Goal: Task Accomplishment & Management: Use online tool/utility

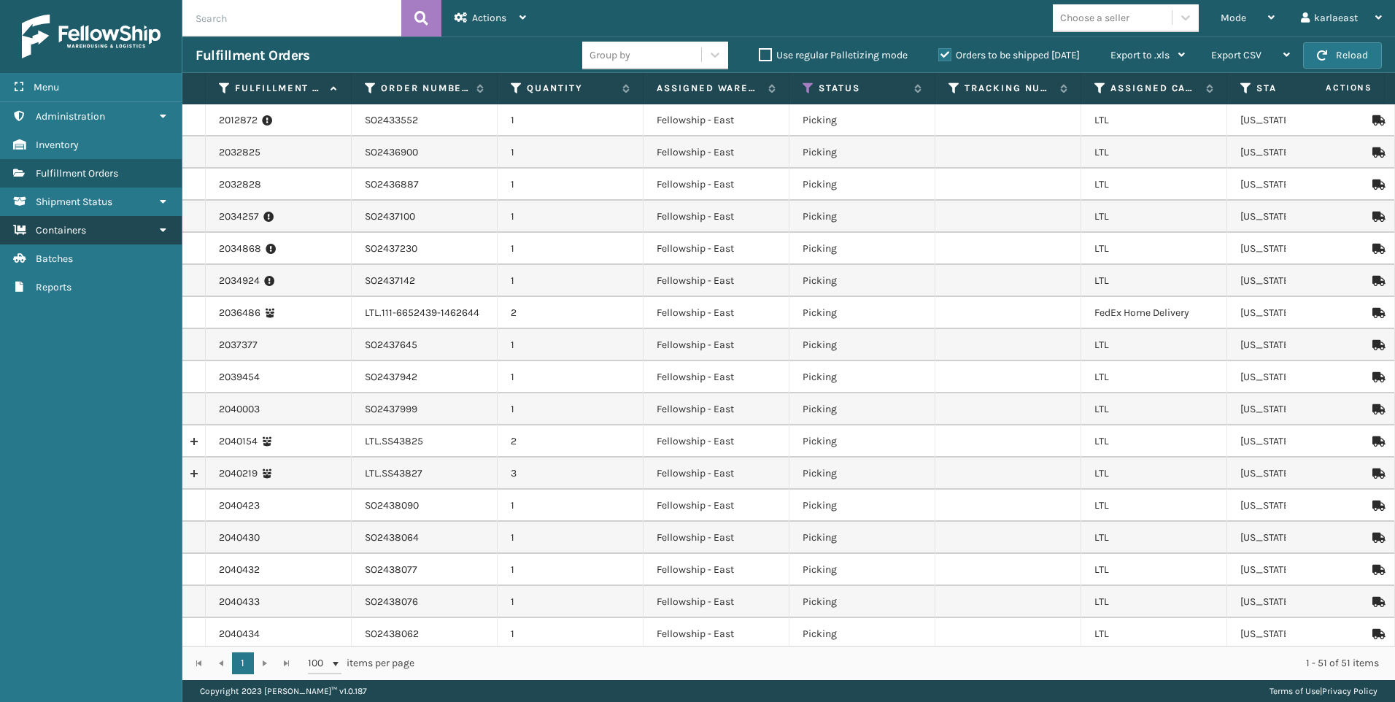
click at [126, 218] on link "Containers" at bounding box center [91, 230] width 182 height 28
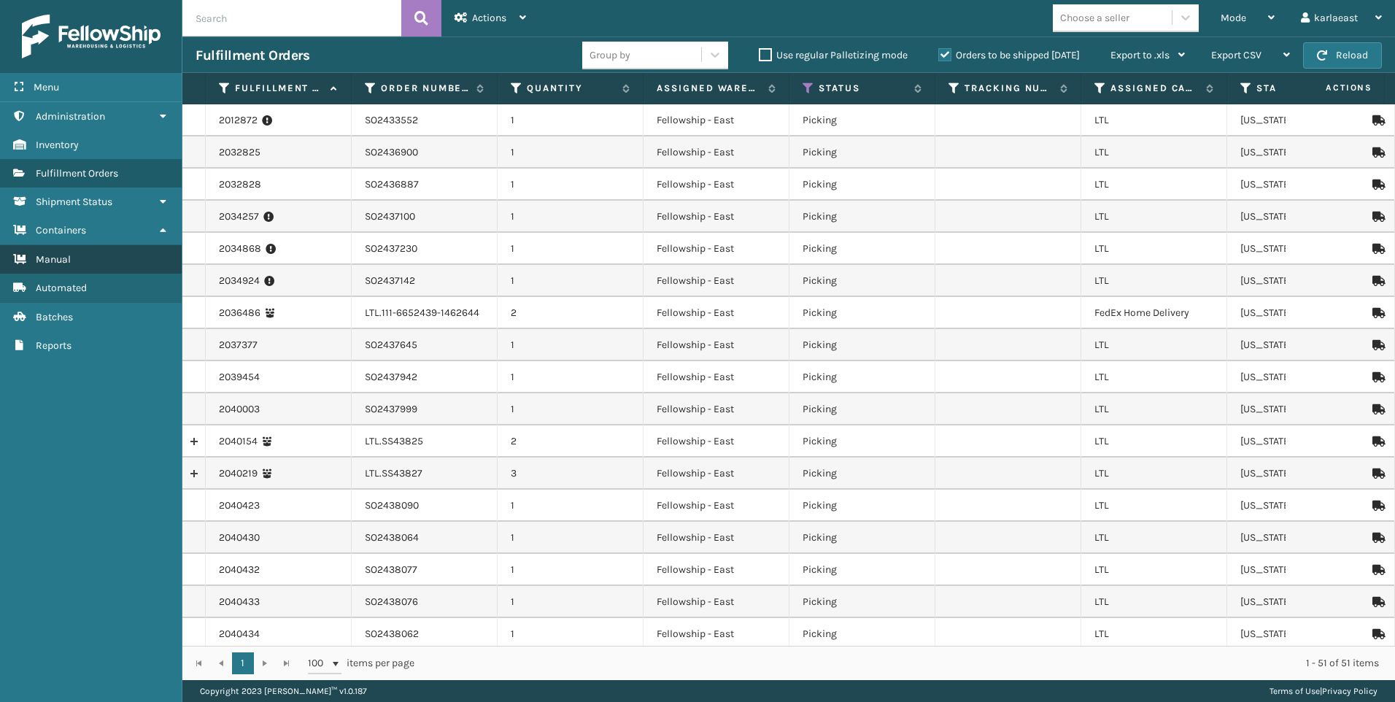
click at [120, 252] on link "Manual" at bounding box center [91, 259] width 182 height 28
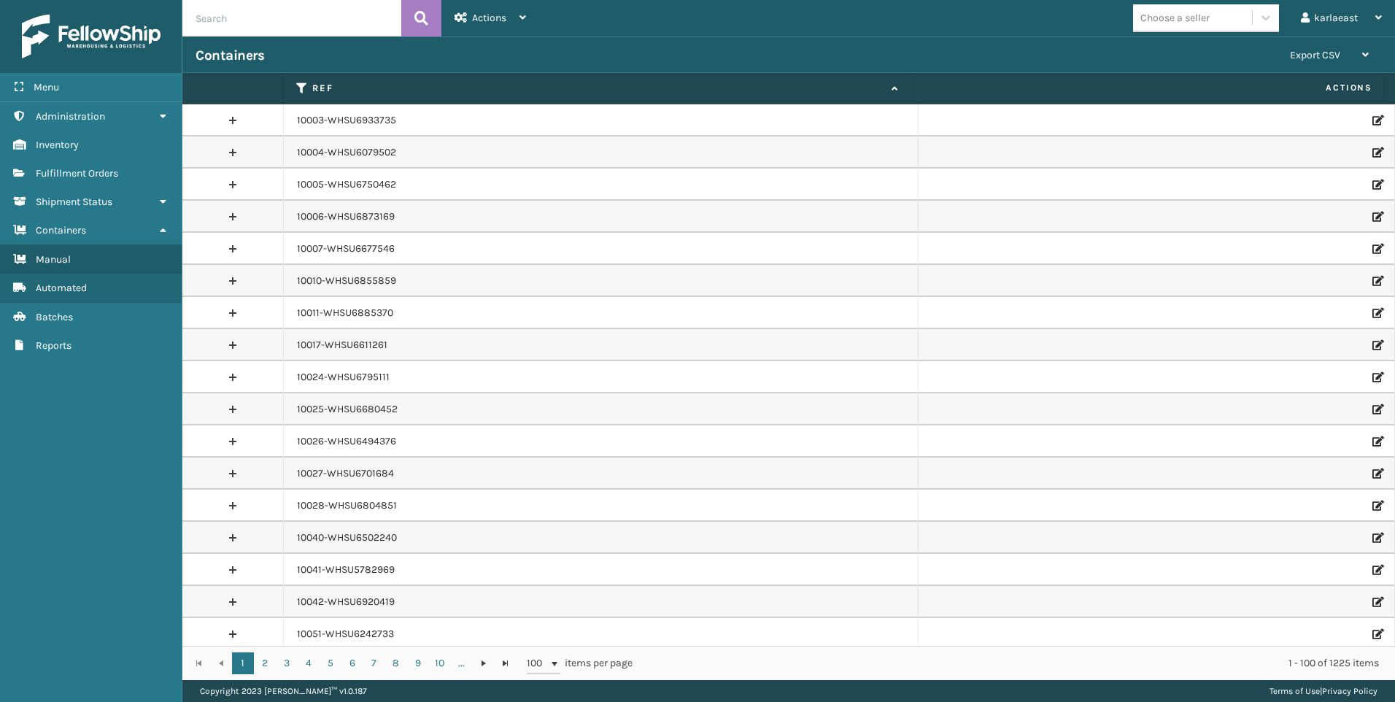
click at [259, 20] on input "text" at bounding box center [291, 18] width 219 height 36
paste input "PO49719"
type input "PO49719"
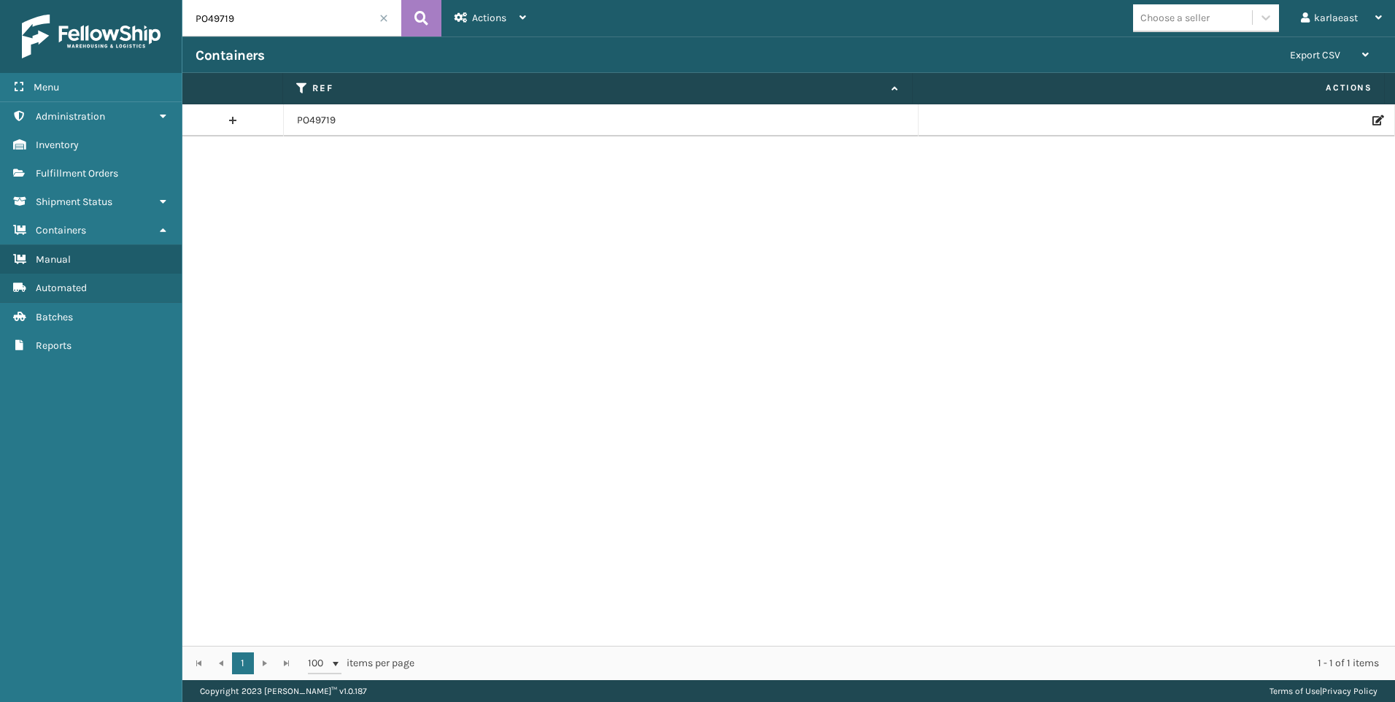
click at [1373, 121] on icon at bounding box center [1377, 120] width 9 height 10
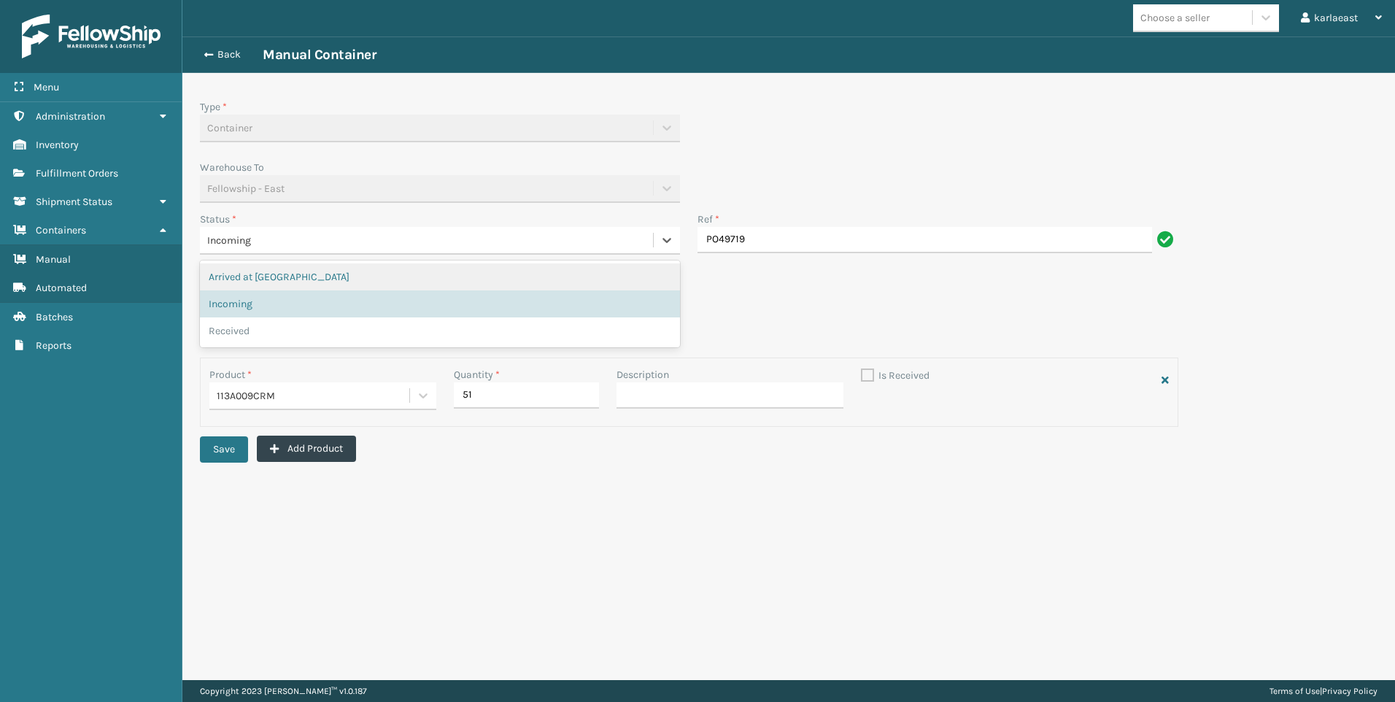
click at [362, 244] on div "Incoming" at bounding box center [426, 240] width 439 height 15
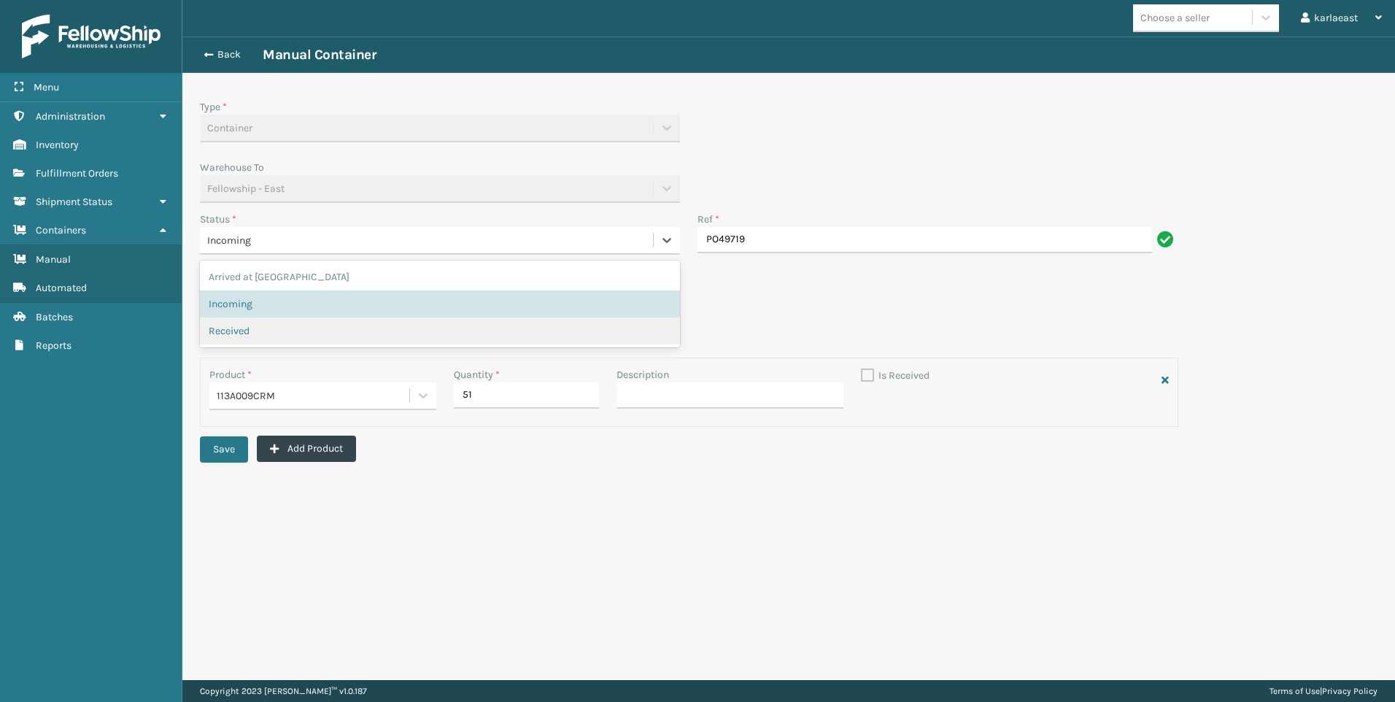
click at [250, 332] on span "Received" at bounding box center [229, 330] width 41 height 15
checkbox input "true"
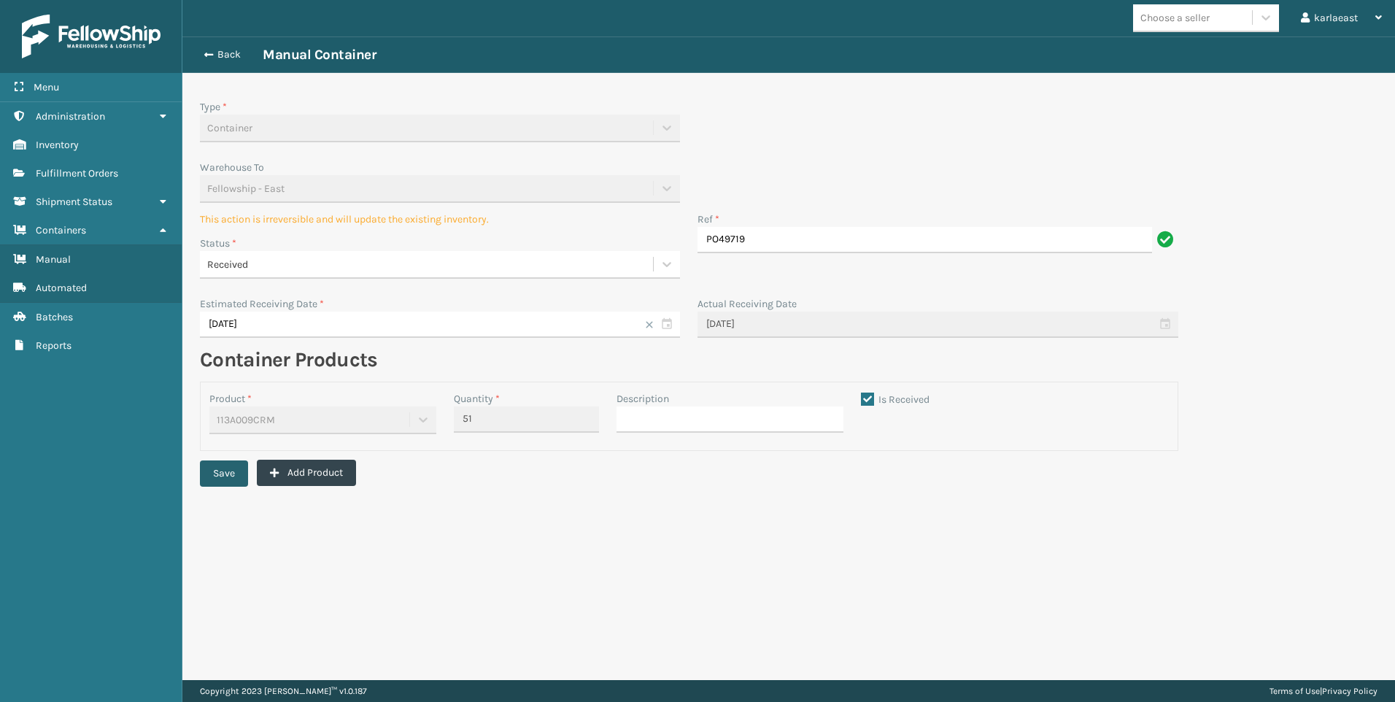
click at [222, 474] on button "Save" at bounding box center [224, 474] width 48 height 26
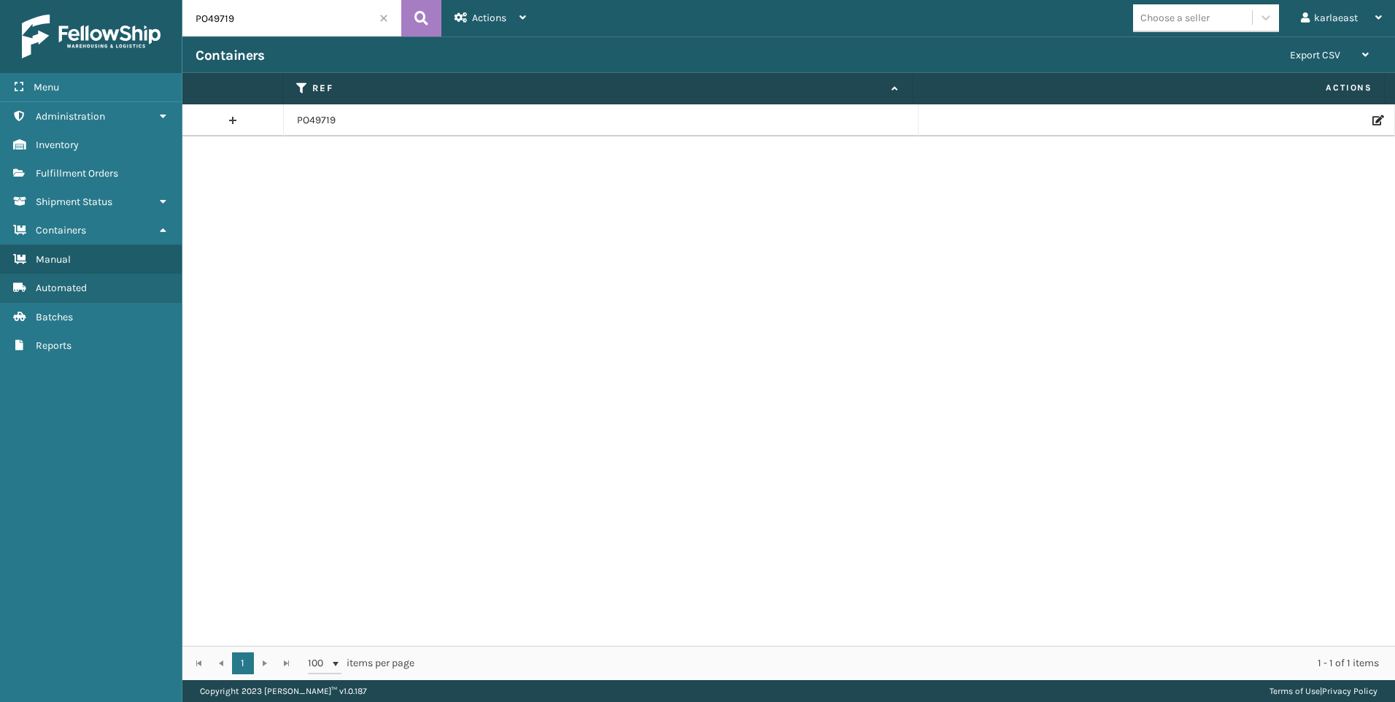
click at [1373, 118] on icon at bounding box center [1377, 120] width 9 height 10
